Goal: Navigation & Orientation: Find specific page/section

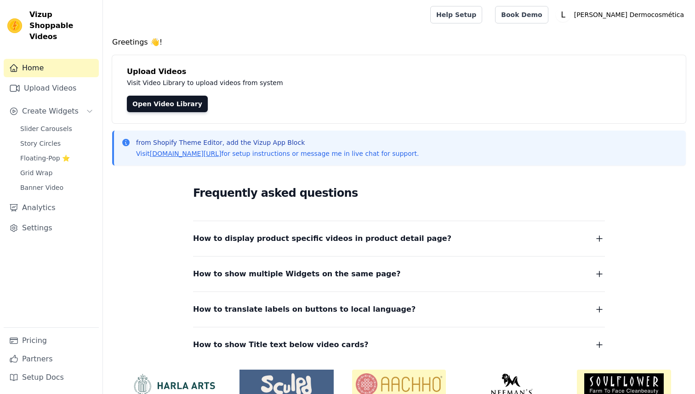
scroll to position [44, 0]
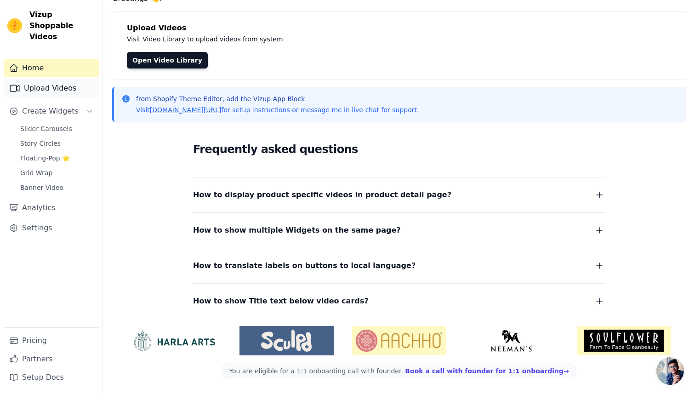
click at [68, 82] on link "Upload Videos" at bounding box center [51, 88] width 95 height 18
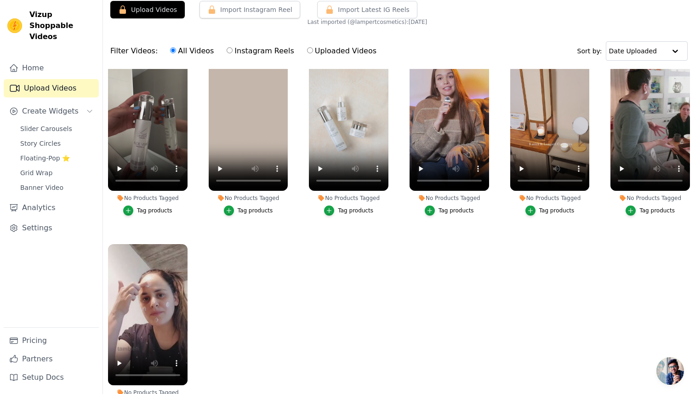
scroll to position [94, 0]
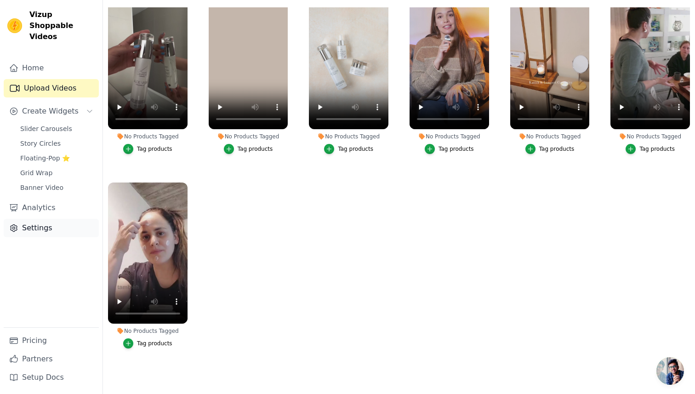
click at [57, 221] on link "Settings" at bounding box center [51, 228] width 95 height 18
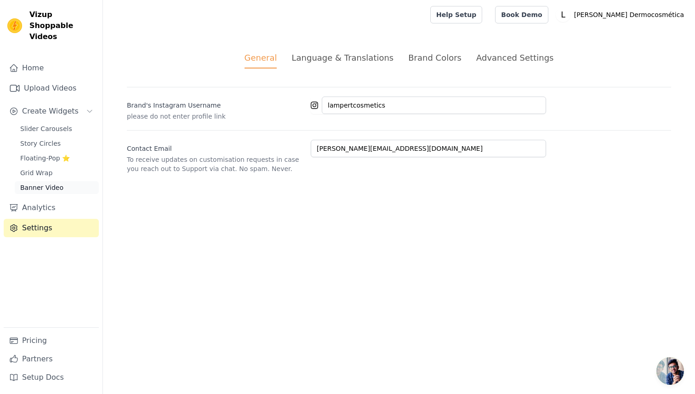
click at [56, 183] on span "Banner Video" at bounding box center [41, 187] width 43 height 9
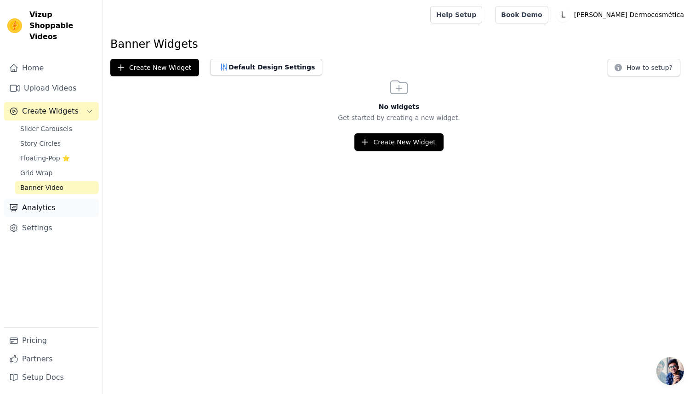
click at [55, 198] on link "Analytics" at bounding box center [51, 207] width 95 height 18
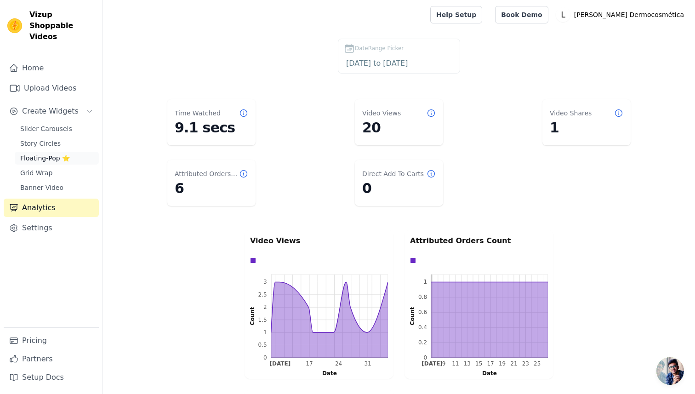
click at [57, 153] on span "Floating-Pop ⭐" at bounding box center [45, 157] width 50 height 9
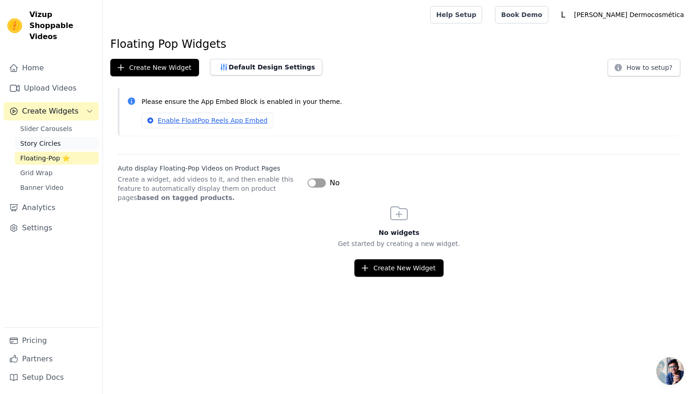
click at [58, 137] on link "Story Circles" at bounding box center [57, 143] width 84 height 13
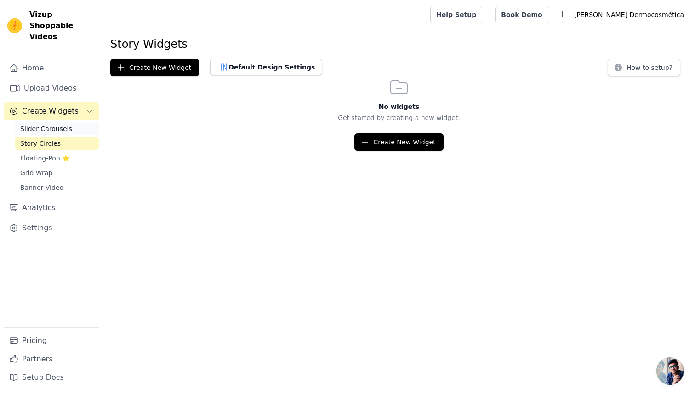
click at [61, 124] on span "Slider Carousels" at bounding box center [46, 128] width 52 height 9
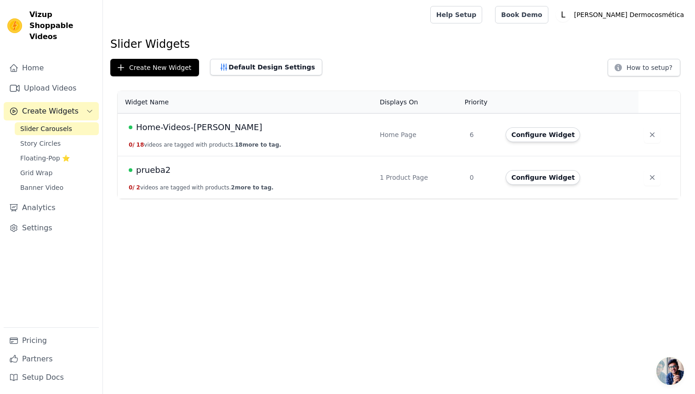
click at [211, 126] on span "Home-Videos-Lampert" at bounding box center [199, 127] width 126 height 13
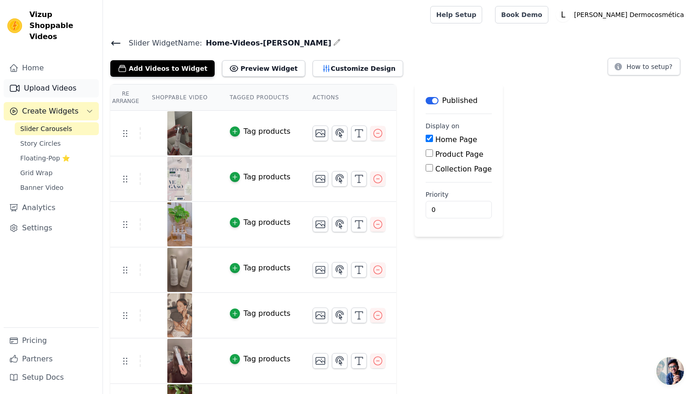
click at [47, 80] on link "Upload Videos" at bounding box center [51, 88] width 95 height 18
